Goal: Task Accomplishment & Management: Manage account settings

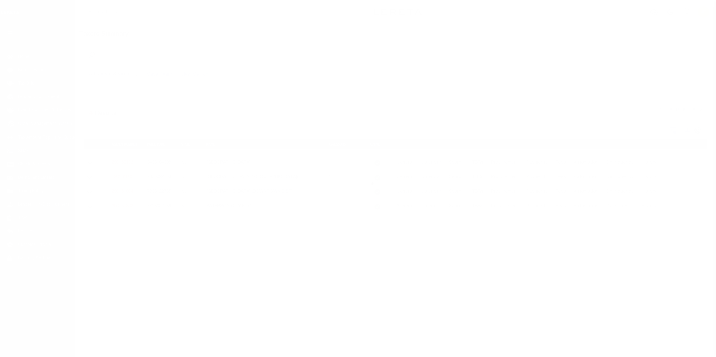
select select "NJ"
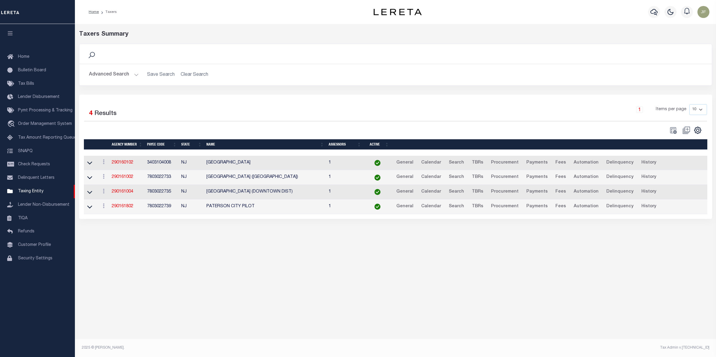
drag, startPoint x: 114, startPoint y: 73, endPoint x: 119, endPoint y: 75, distance: 5.4
click at [114, 73] on button "Advanced Search" at bounding box center [114, 75] width 50 height 12
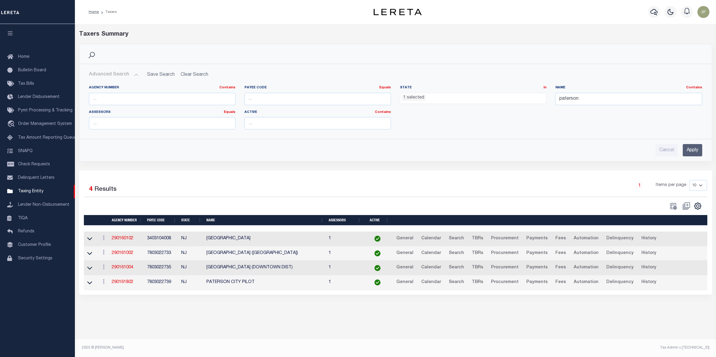
click at [448, 101] on ul "1 selected" at bounding box center [473, 97] width 146 height 8
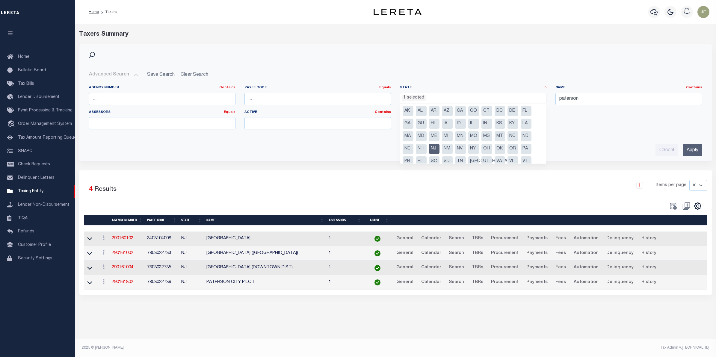
click at [436, 151] on li "NJ" at bounding box center [434, 149] width 11 height 10
click at [525, 150] on li "PA" at bounding box center [526, 149] width 11 height 10
select select "PA"
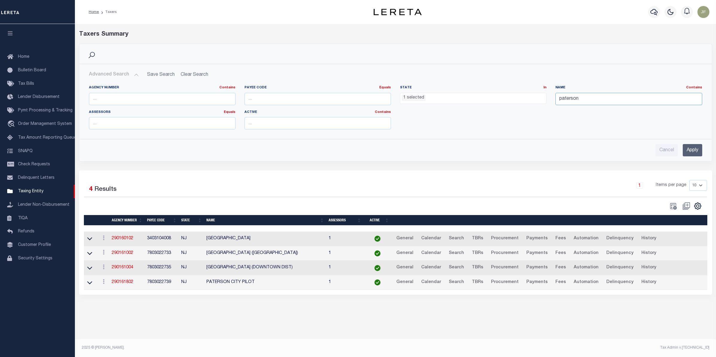
drag, startPoint x: 587, startPoint y: 98, endPoint x: 518, endPoint y: 92, distance: 69.2
click at [518, 92] on div "Agency Number Contains Contains Is Payee Code Equals Equals Is Not Equal To Is …" at bounding box center [396, 109] width 623 height 49
type input "carlisle"
click at [696, 156] on input "Apply" at bounding box center [692, 150] width 19 height 12
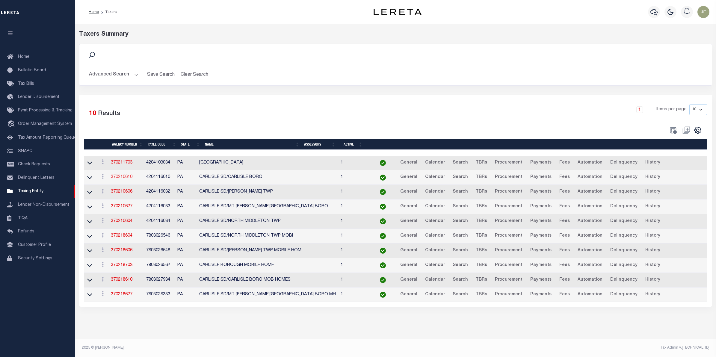
click at [129, 179] on link "370210610" at bounding box center [122, 177] width 22 height 4
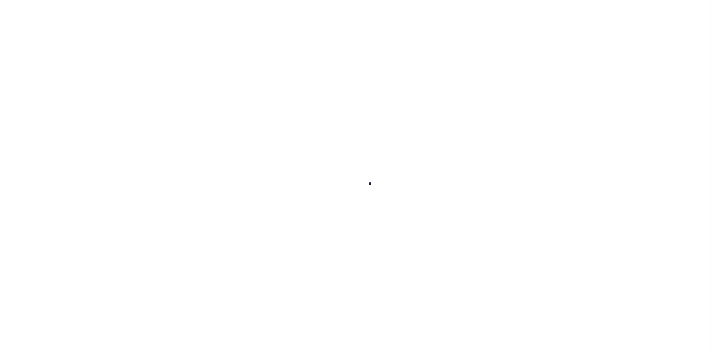
select select
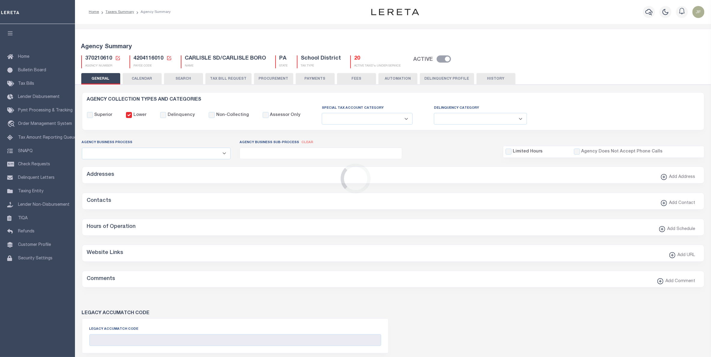
checkbox input "false"
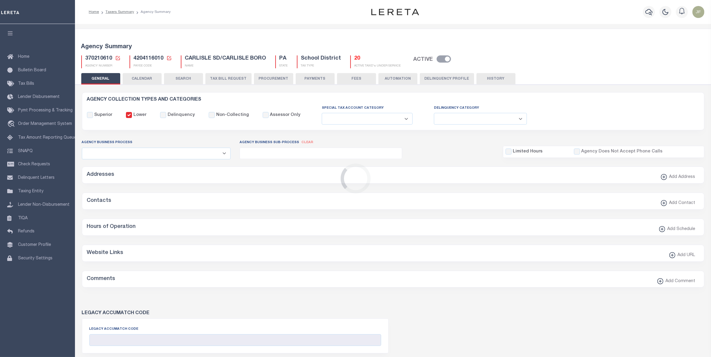
type input "4204116010"
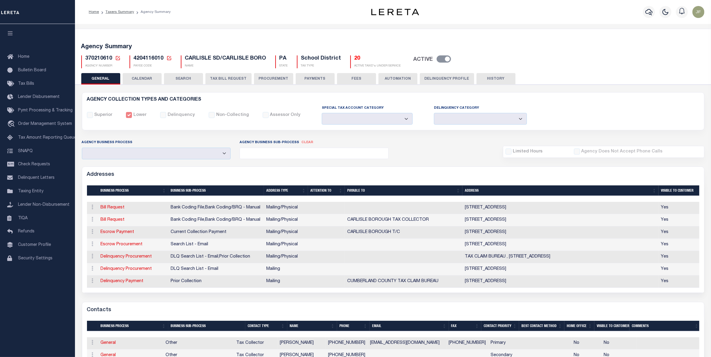
click at [271, 79] on button "PROCUREMENT" at bounding box center [273, 78] width 39 height 11
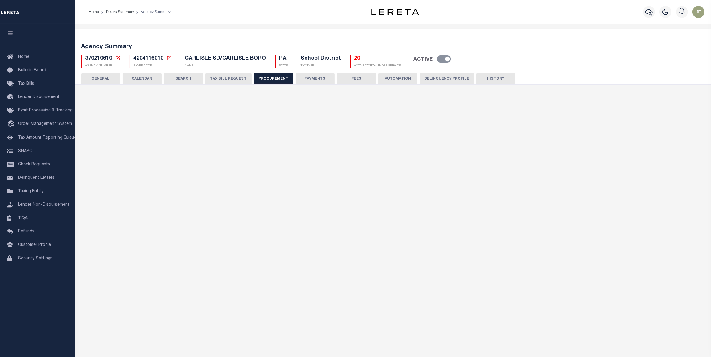
type input "$10,000"
select select "6"
select select "3"
checkbox input "true"
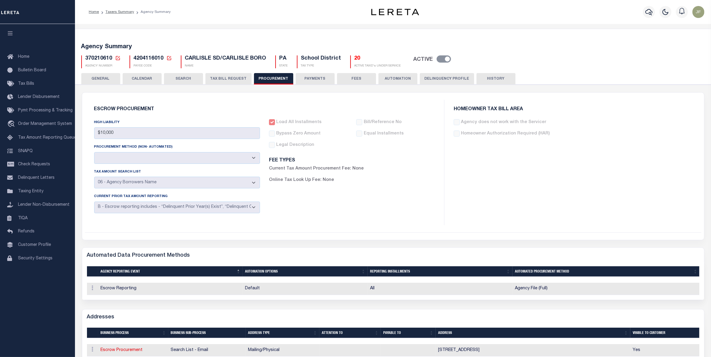
click at [188, 76] on button "SEARCH" at bounding box center [183, 78] width 39 height 11
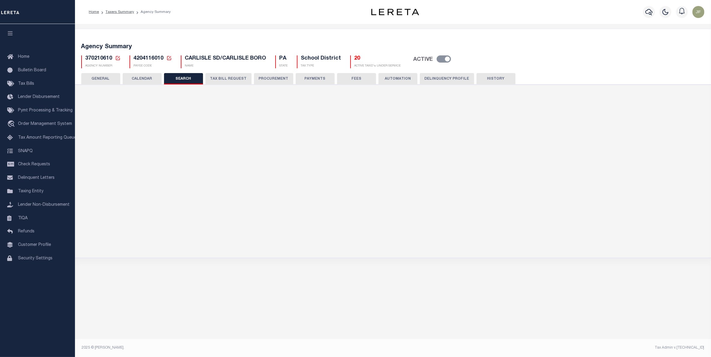
checkbox input "false"
type input "10000"
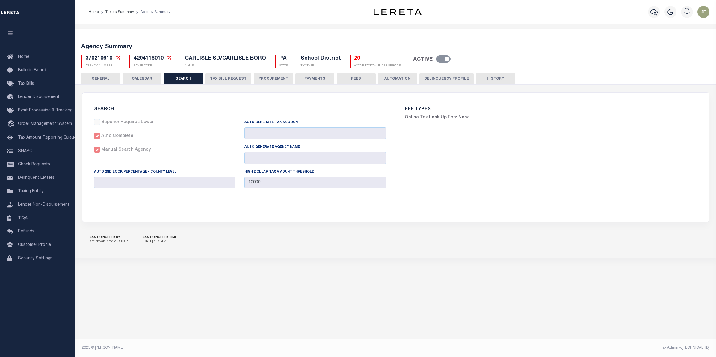
click at [96, 76] on button "GENERAL" at bounding box center [100, 78] width 39 height 11
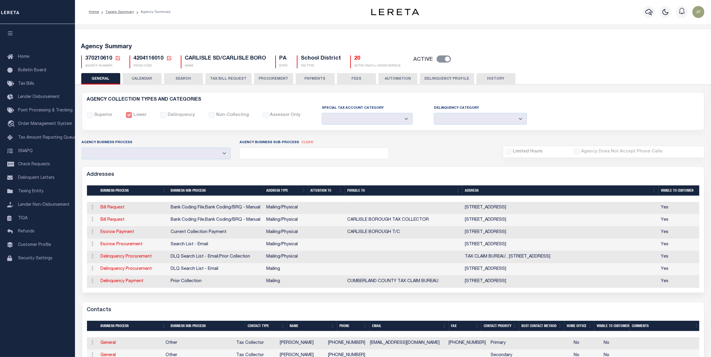
drag, startPoint x: 188, startPoint y: 78, endPoint x: 191, endPoint y: 80, distance: 3.7
click at [188, 78] on button "SEARCH" at bounding box center [183, 78] width 39 height 11
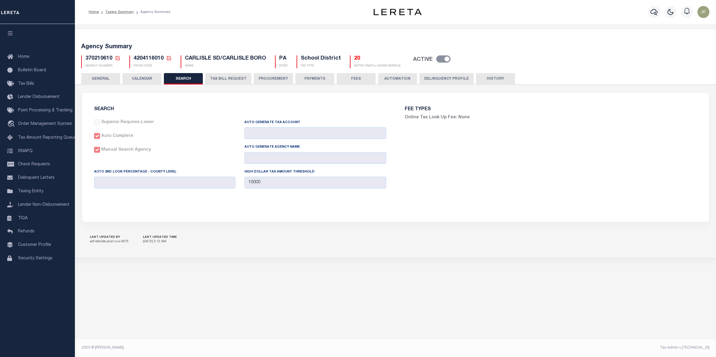
click at [236, 78] on button "TAX BILL REQUEST" at bounding box center [228, 78] width 46 height 11
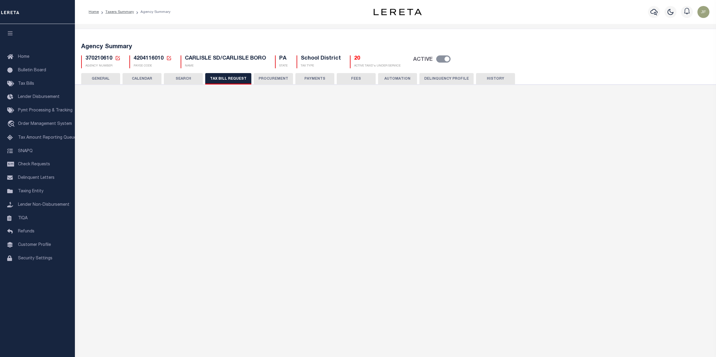
select select "29"
checkbox input "false"
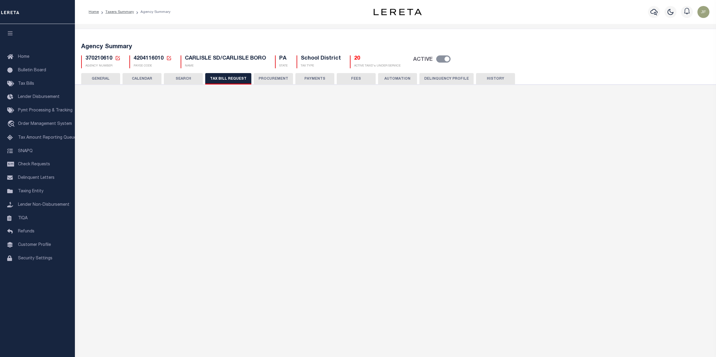
select select "22"
select select "false"
select select
